Goal: Task Accomplishment & Management: Manage account settings

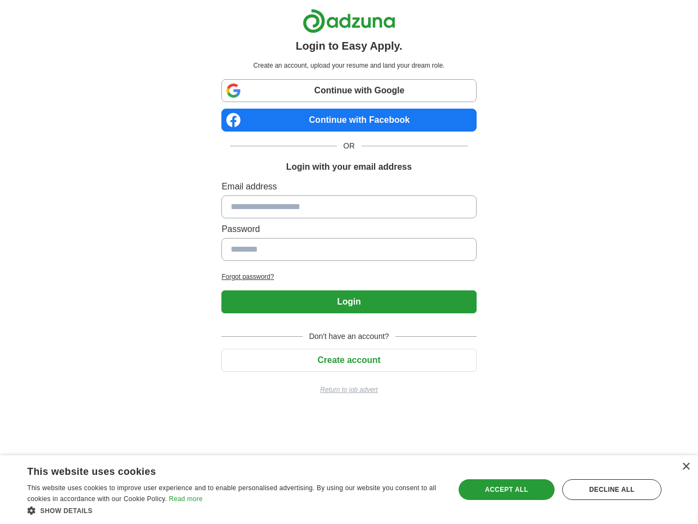
click at [349, 206] on input at bounding box center [348, 206] width 255 height 23
click at [349, 302] on button "Login" at bounding box center [348, 301] width 255 height 23
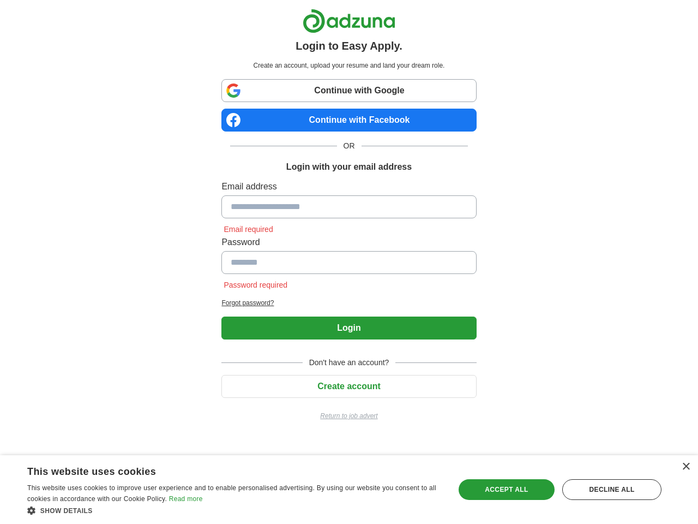
click at [349, 360] on span "Don't have an account?" at bounding box center [349, 362] width 93 height 11
click at [686, 466] on div "×" at bounding box center [686, 467] width 8 height 8
click at [235, 510] on div "Show details Hide details" at bounding box center [234, 510] width 415 height 11
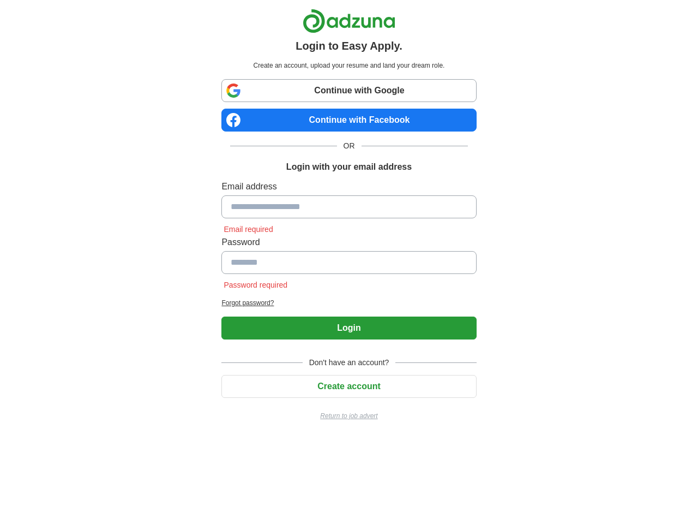
click at [507, 438] on html "Login to Easy Apply. Create an account, upload your resume and land your dream …" at bounding box center [349, 219] width 698 height 438
click at [612, 438] on html "Login to Easy Apply. Create an account, upload your resume and land your dream …" at bounding box center [349, 219] width 698 height 438
click at [34, 438] on html "Login to Easy Apply. Create an account, upload your resume and land your dream …" at bounding box center [349, 219] width 698 height 438
click at [147, 438] on html "Login to Easy Apply. Create an account, upload your resume and land your dream …" at bounding box center [349, 219] width 698 height 438
click at [235, 438] on html "Login to Easy Apply. Create an account, upload your resume and land your dream …" at bounding box center [349, 219] width 698 height 438
